Goal: Information Seeking & Learning: Learn about a topic

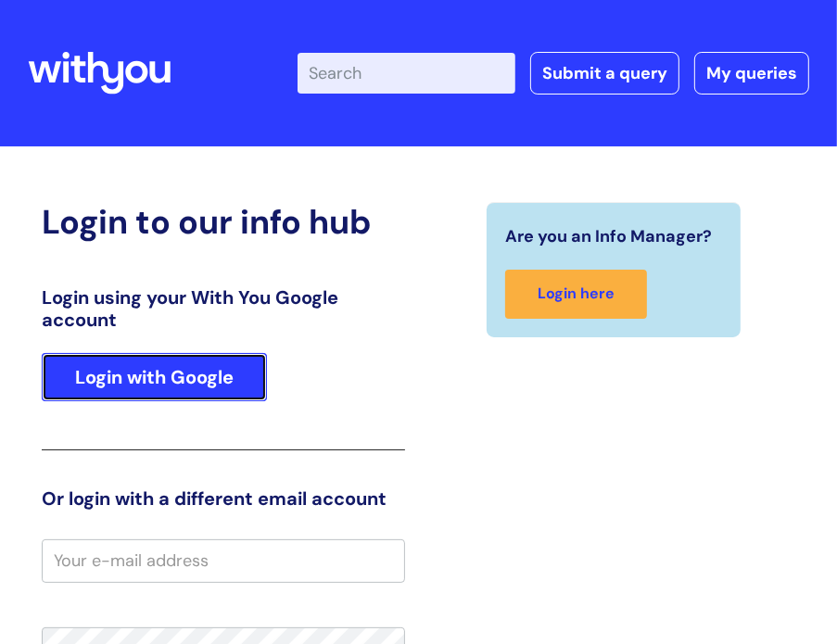
click at [234, 379] on link "Login with Google" at bounding box center [154, 377] width 225 height 48
click at [150, 377] on link "Login with Google" at bounding box center [154, 377] width 225 height 48
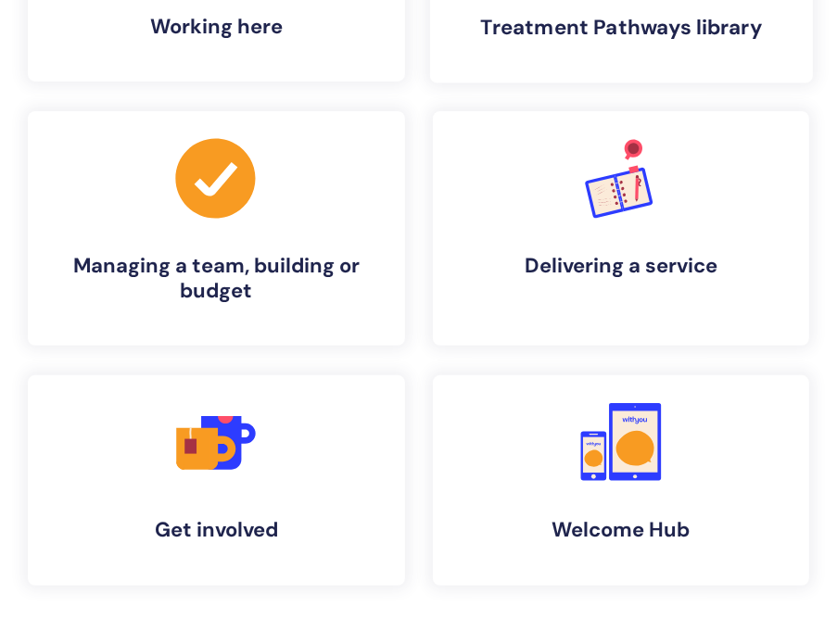
scroll to position [296, 0]
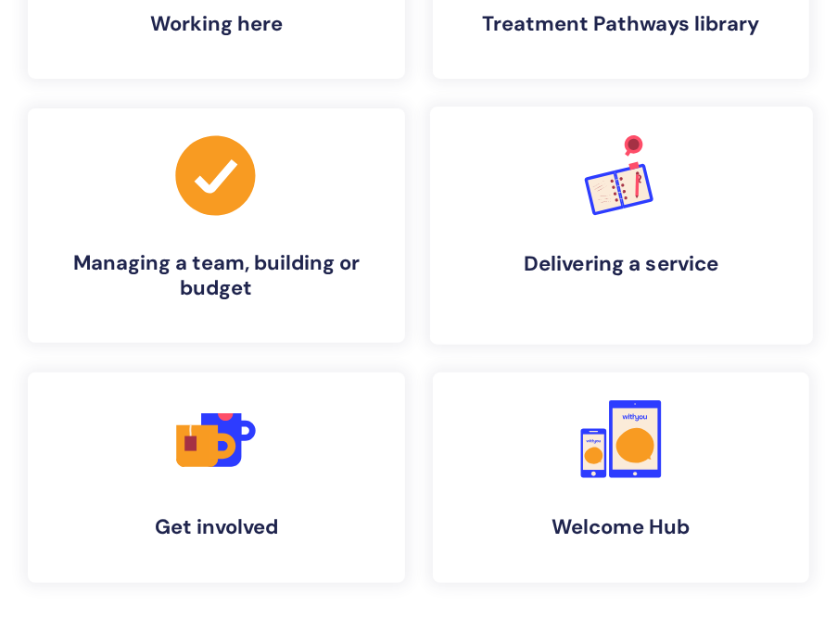
click at [565, 219] on link ".cls-1{font-family:DMSans-Bold, 'DM Sans';font-size:43.1802px;font-weight:700;}…" at bounding box center [620, 226] width 383 height 238
